Goal: Information Seeking & Learning: Learn about a topic

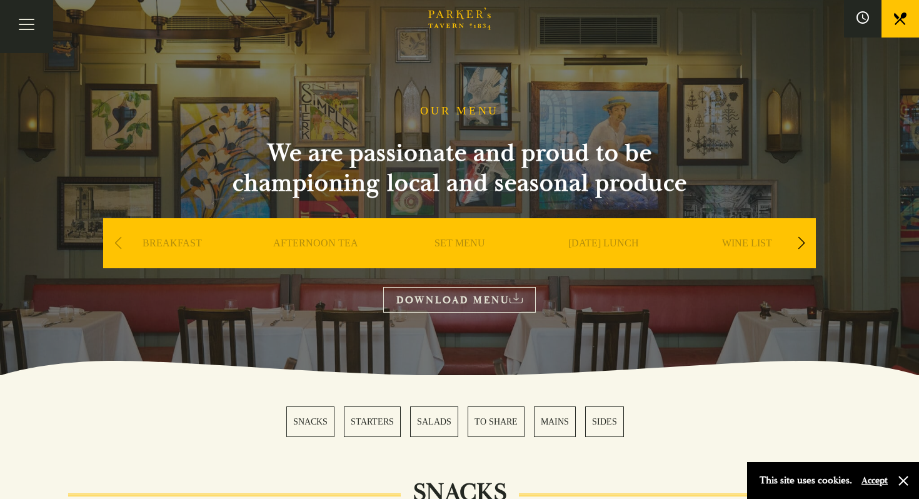
click at [441, 13] on icon "Brasserie Restaurant Cambridge | Parker's Tavern Cambridge" at bounding box center [440, 15] width 8 height 8
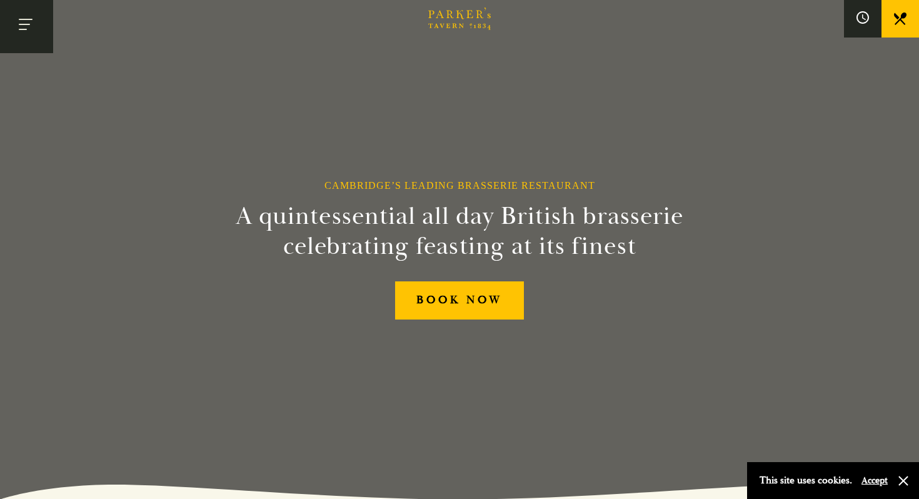
click at [41, 12] on button "Toggle navigation" at bounding box center [26, 26] width 53 height 53
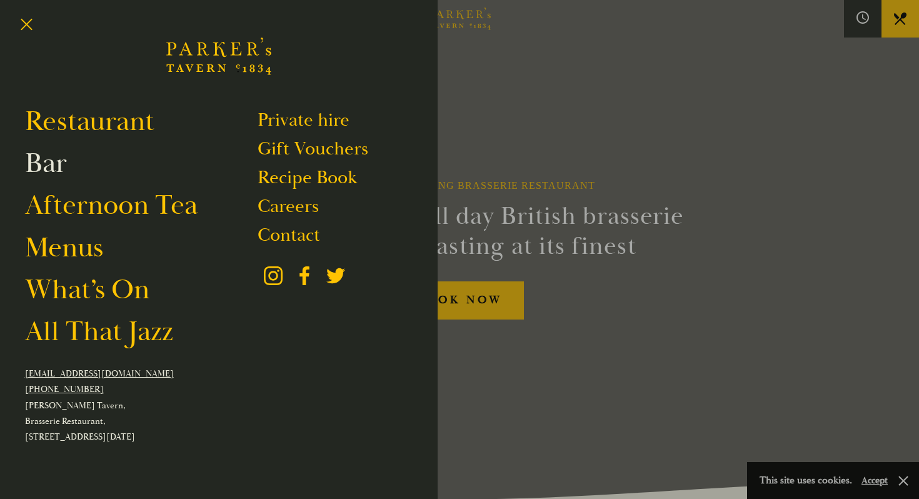
click at [48, 165] on link "Bar" at bounding box center [46, 163] width 42 height 35
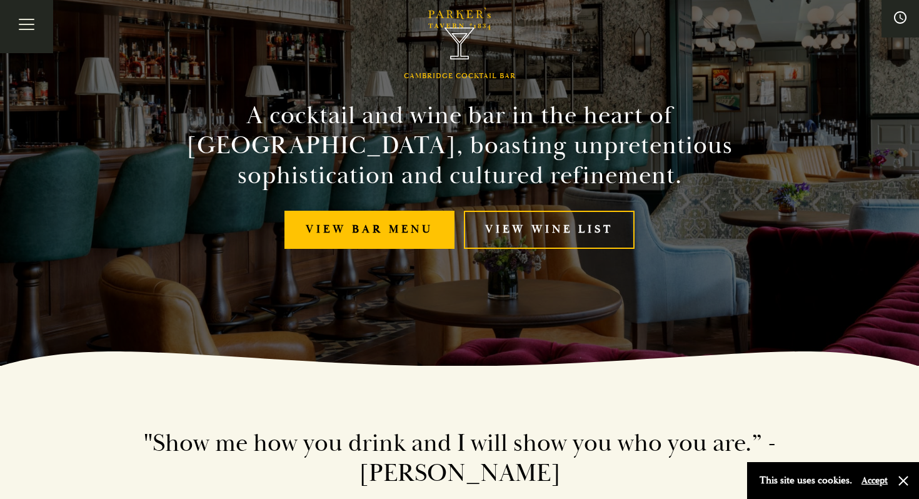
scroll to position [134, 0]
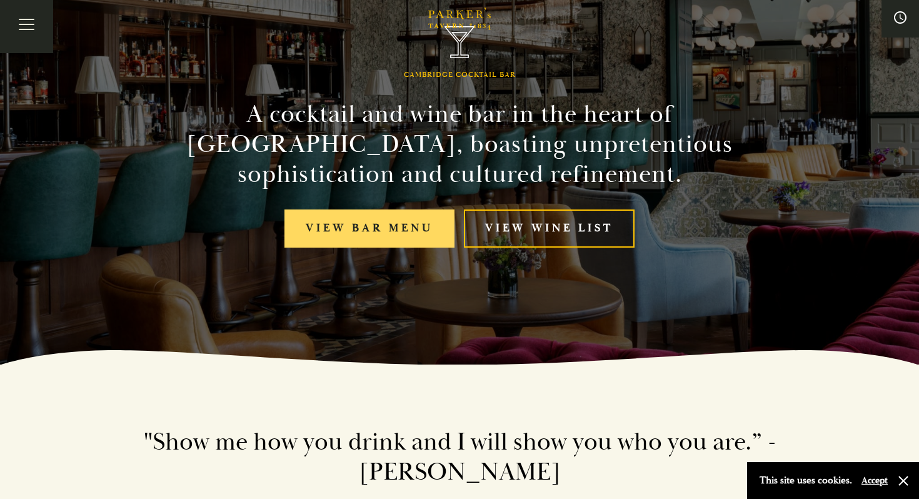
click at [353, 239] on link "View bar menu" at bounding box center [370, 228] width 170 height 38
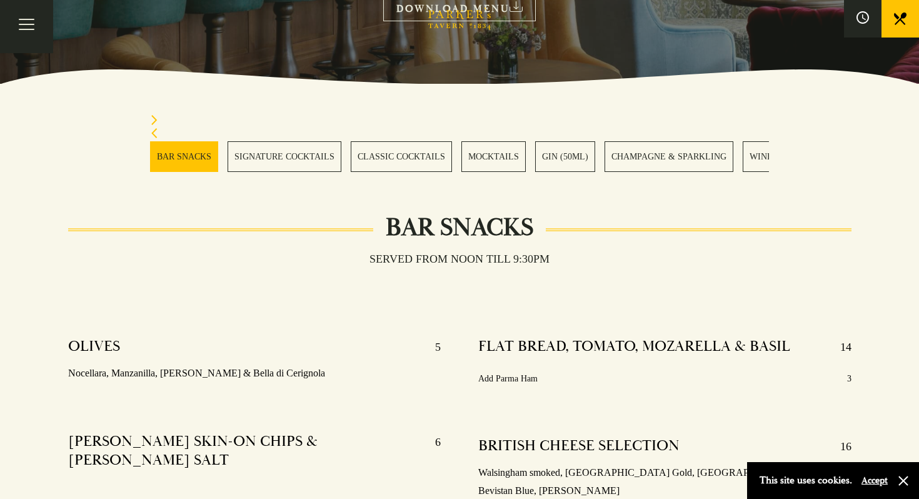
scroll to position [368, 0]
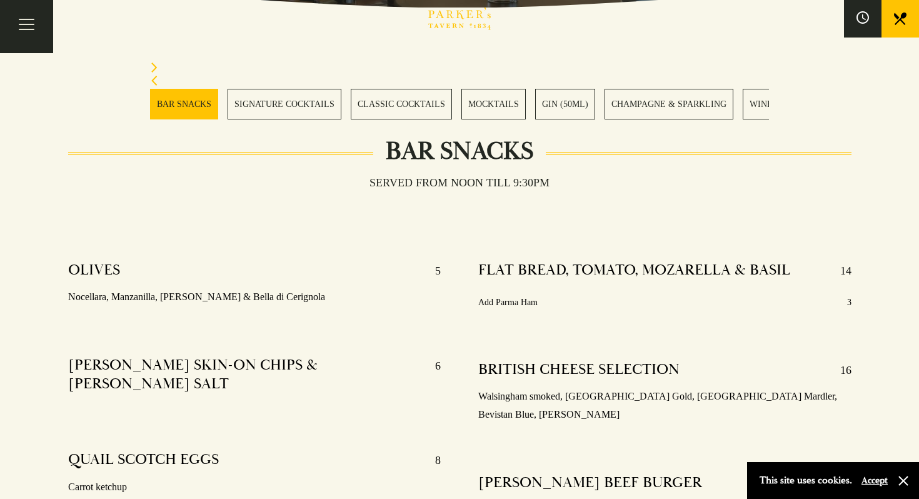
click at [299, 94] on link "SIGNATURE COCKTAILS" at bounding box center [285, 104] width 114 height 31
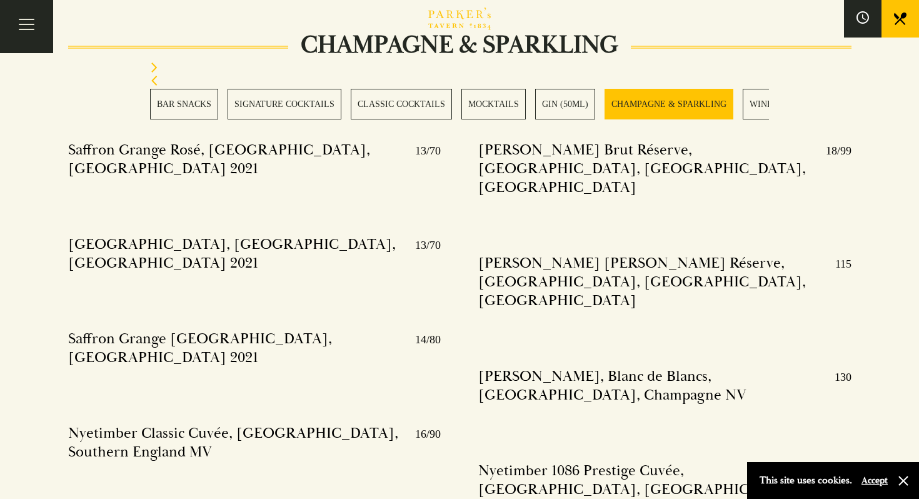
scroll to position [2710, 0]
